Goal: Find specific page/section: Find specific page/section

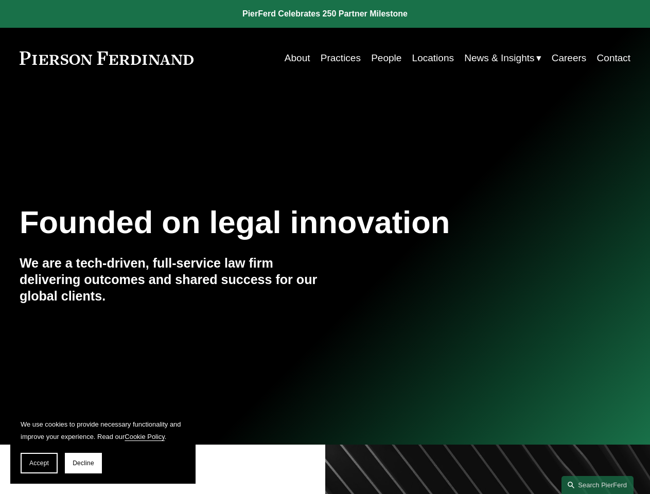
click at [39, 463] on span "Accept" at bounding box center [39, 463] width 20 height 7
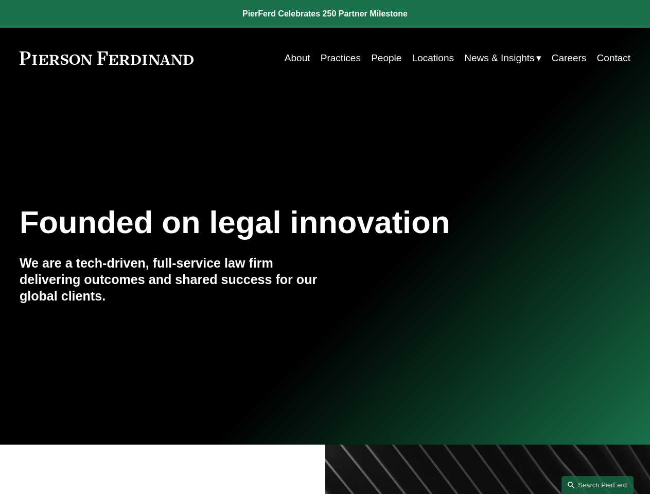
click at [598, 485] on link "Search this site" at bounding box center [598, 485] width 72 height 18
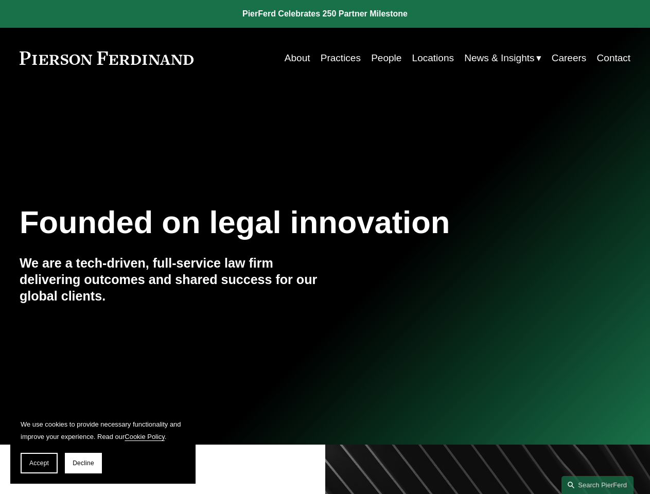
click at [39, 463] on span "Accept" at bounding box center [39, 463] width 20 height 7
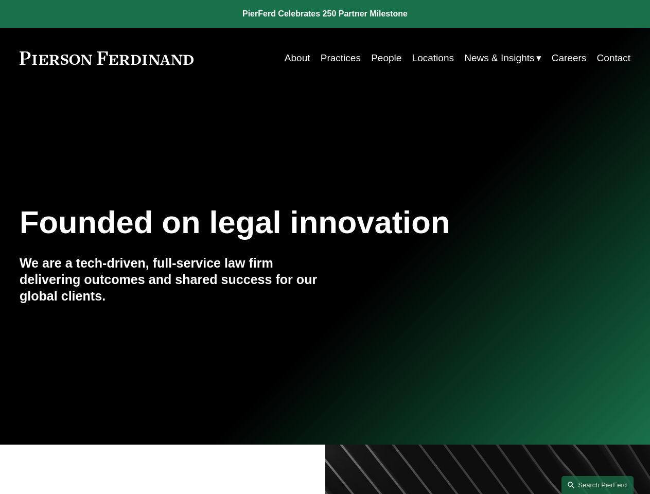
click at [598, 485] on link "Search this site" at bounding box center [598, 485] width 72 height 18
